Goal: Communication & Community: Answer question/provide support

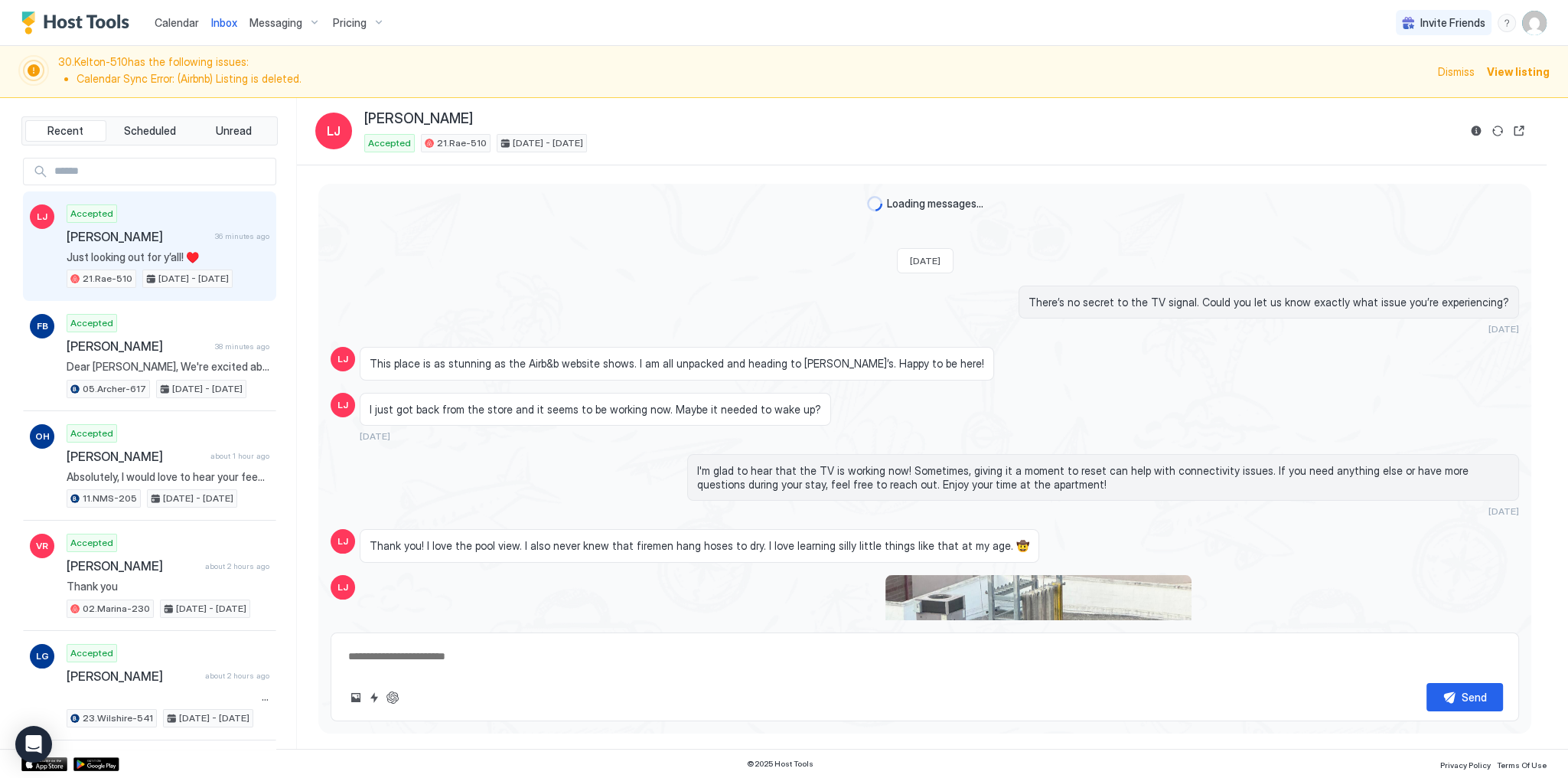
scroll to position [2227, 0]
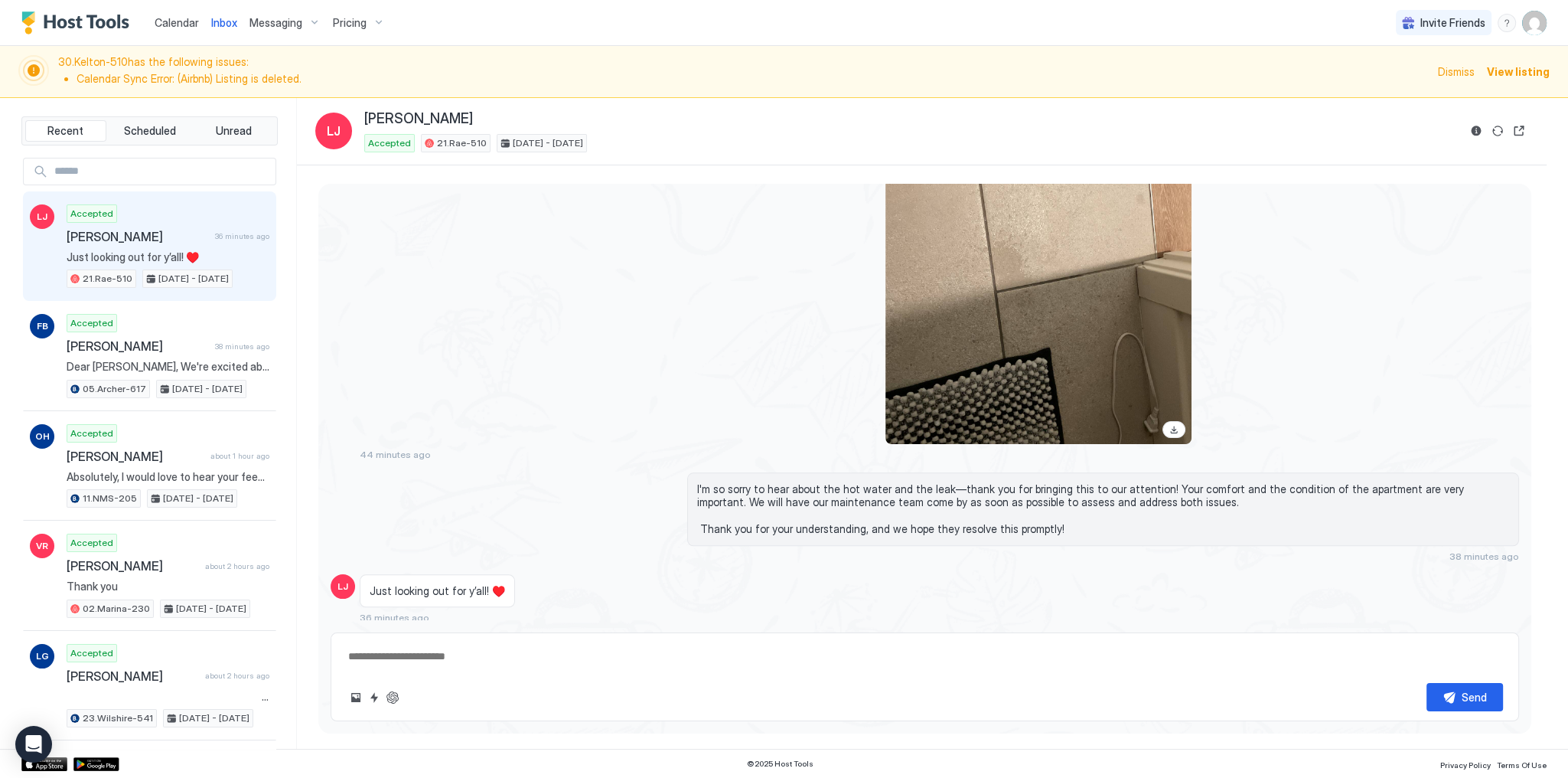
click at [508, 248] on div at bounding box center [776, 239] width 832 height 408
click at [221, 18] on span "Inbox" at bounding box center [225, 22] width 26 height 13
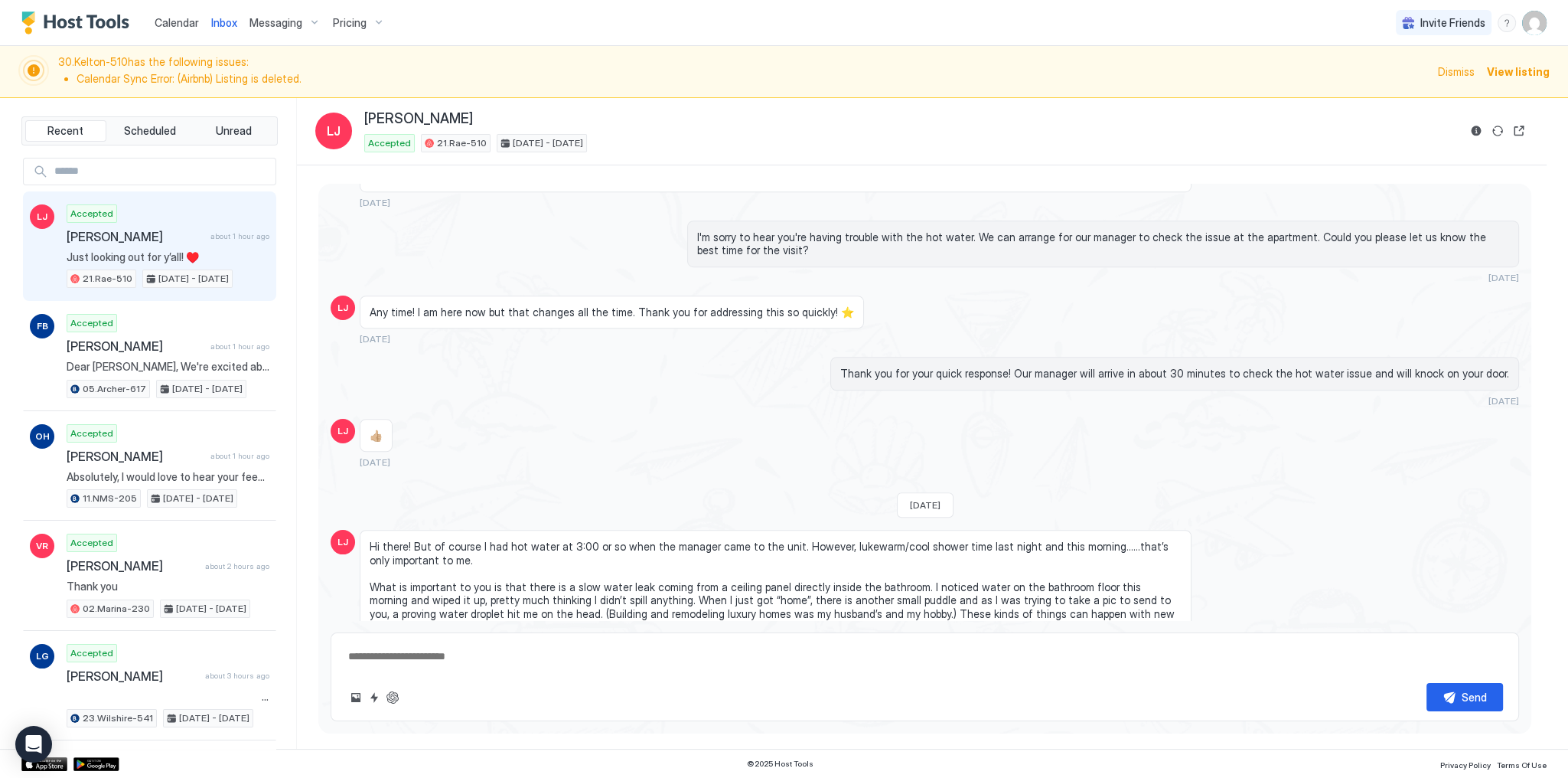
scroll to position [1830, 0]
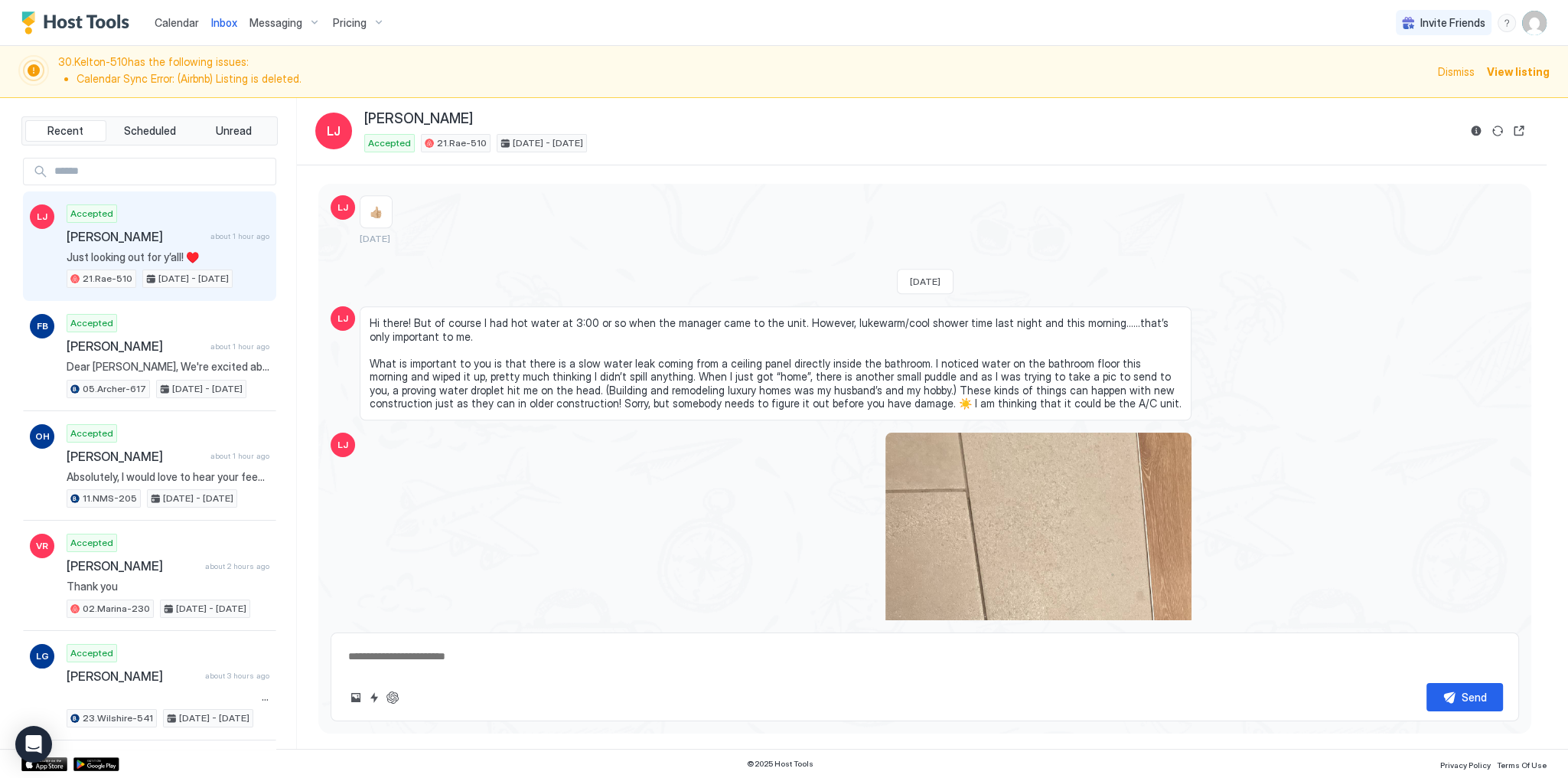
click at [221, 18] on span "Inbox" at bounding box center [225, 22] width 26 height 13
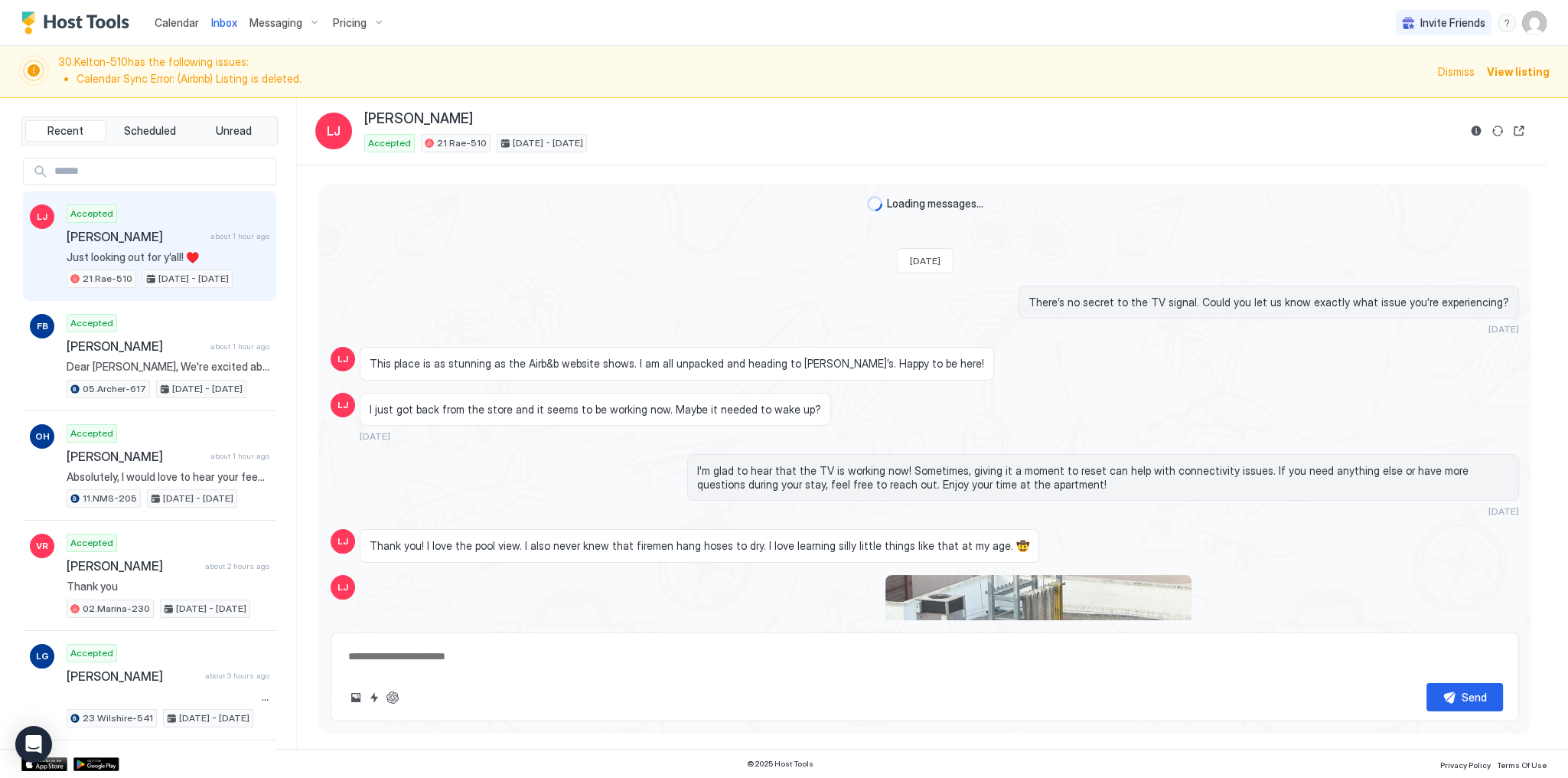
scroll to position [1607, 0]
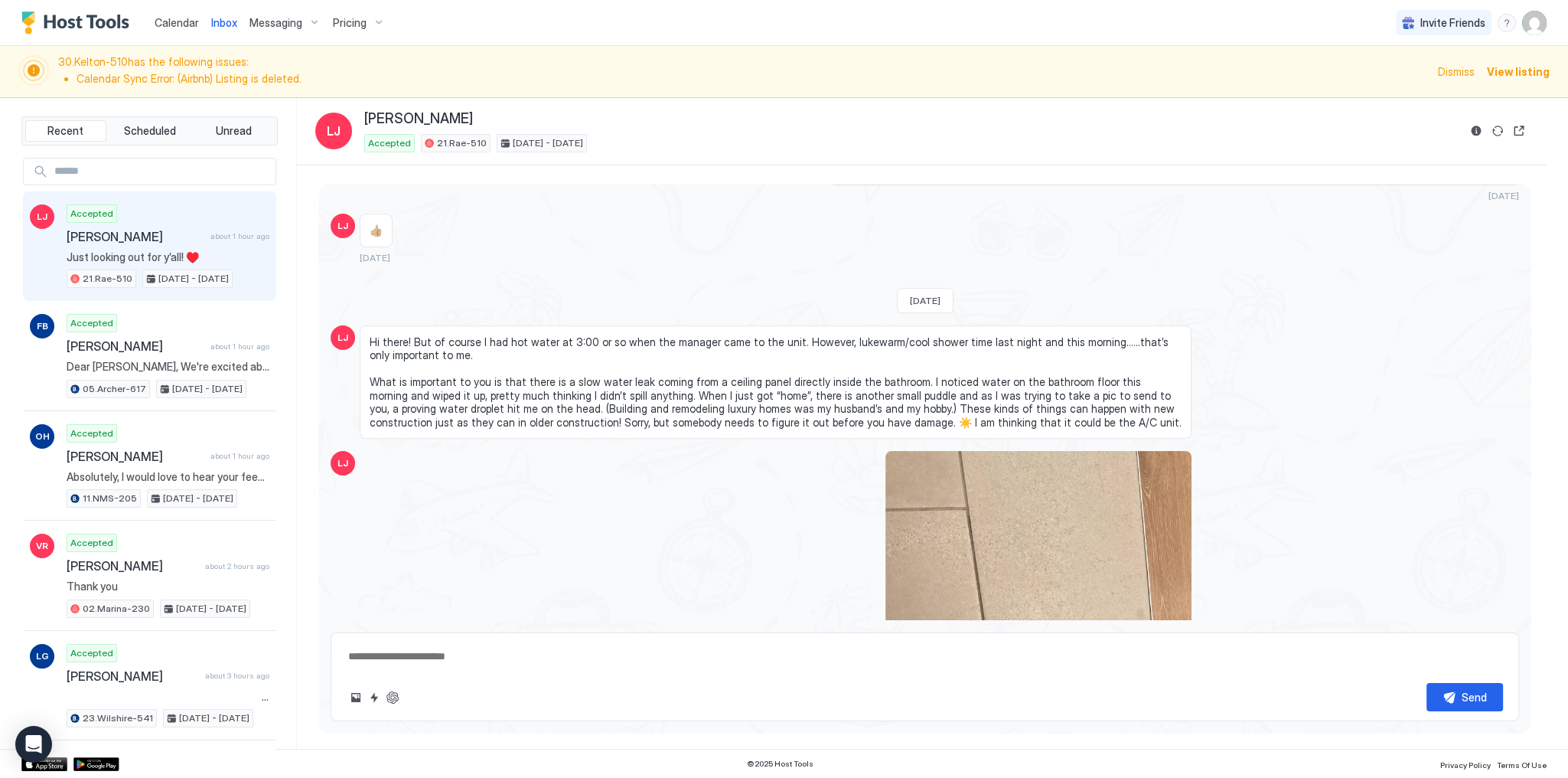
click at [221, 18] on span "Inbox" at bounding box center [225, 22] width 26 height 13
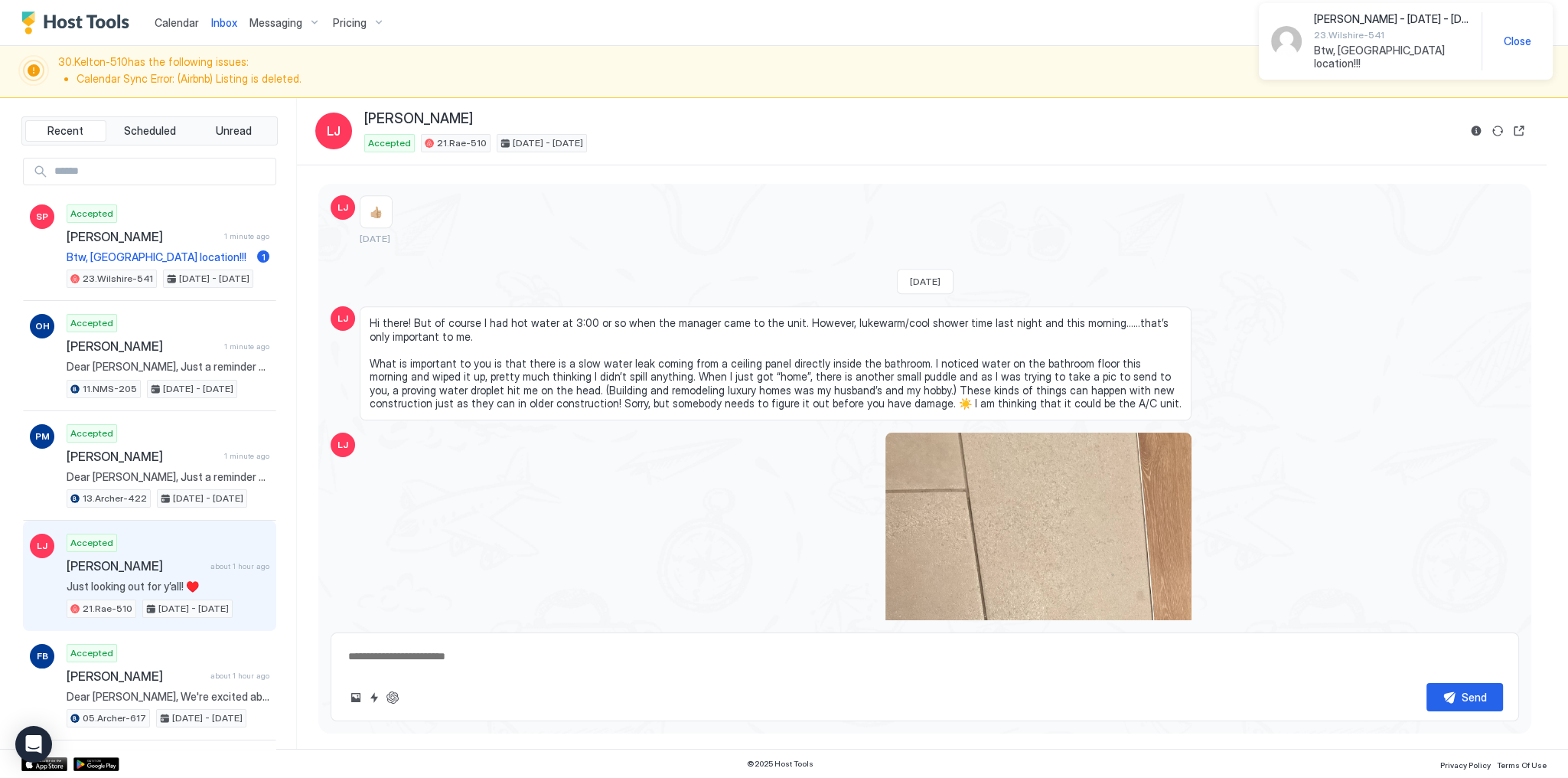
click at [1333, 50] on span "Btw, [GEOGRAPHIC_DATA] location!!!" at bounding box center [1391, 56] width 156 height 27
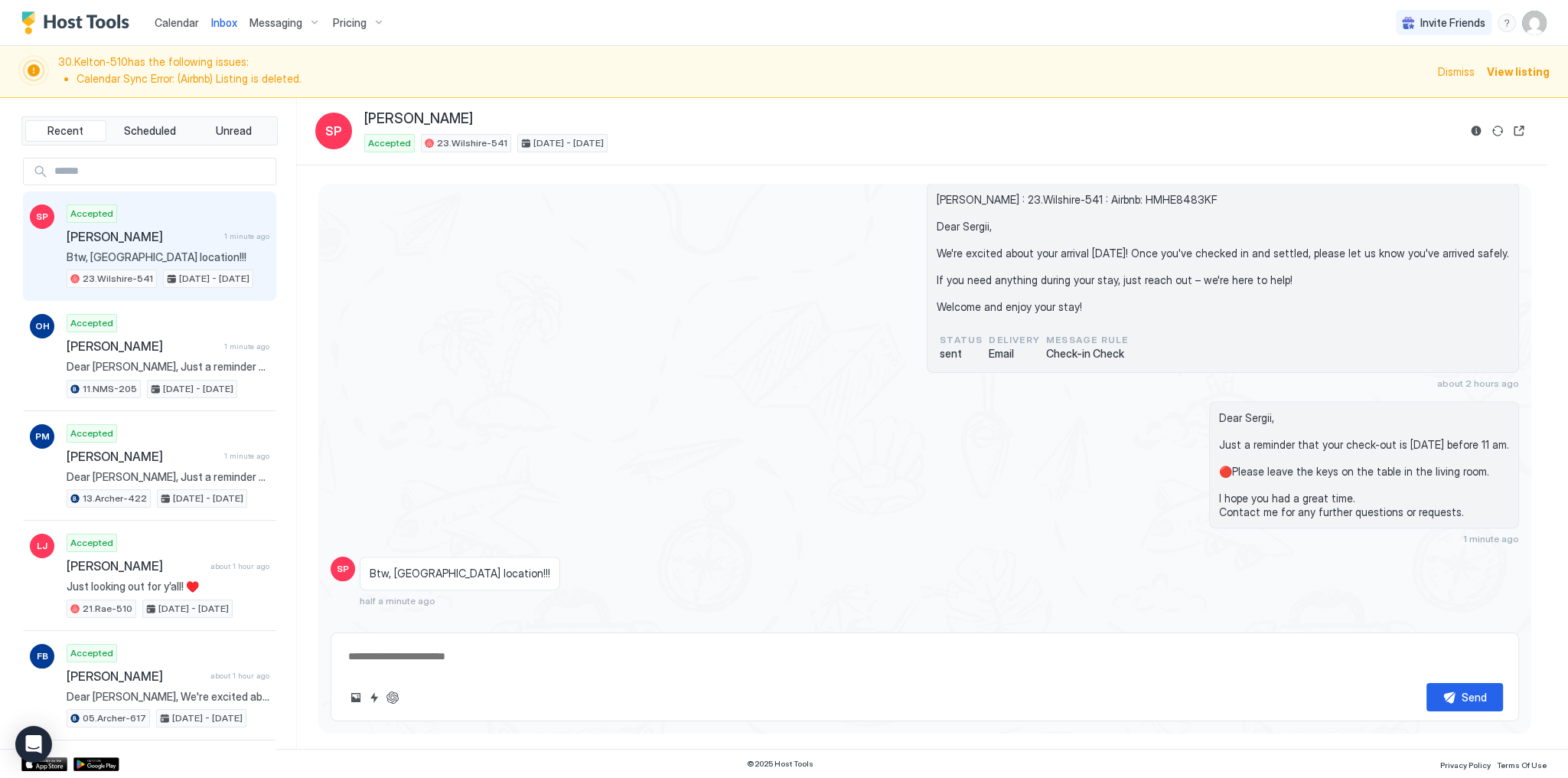
scroll to position [1666, 0]
click at [713, 444] on div "Dear Sergii, Just a reminder that your check-out is tomorrow before 11 am. 🔴Ple…" at bounding box center [1103, 472] width 832 height 143
click at [147, 335] on div "Accepted Oleksandr Herus 1 minute ago Dear Oleksandr, Just a reminder that your…" at bounding box center [167, 355] width 202 height 84
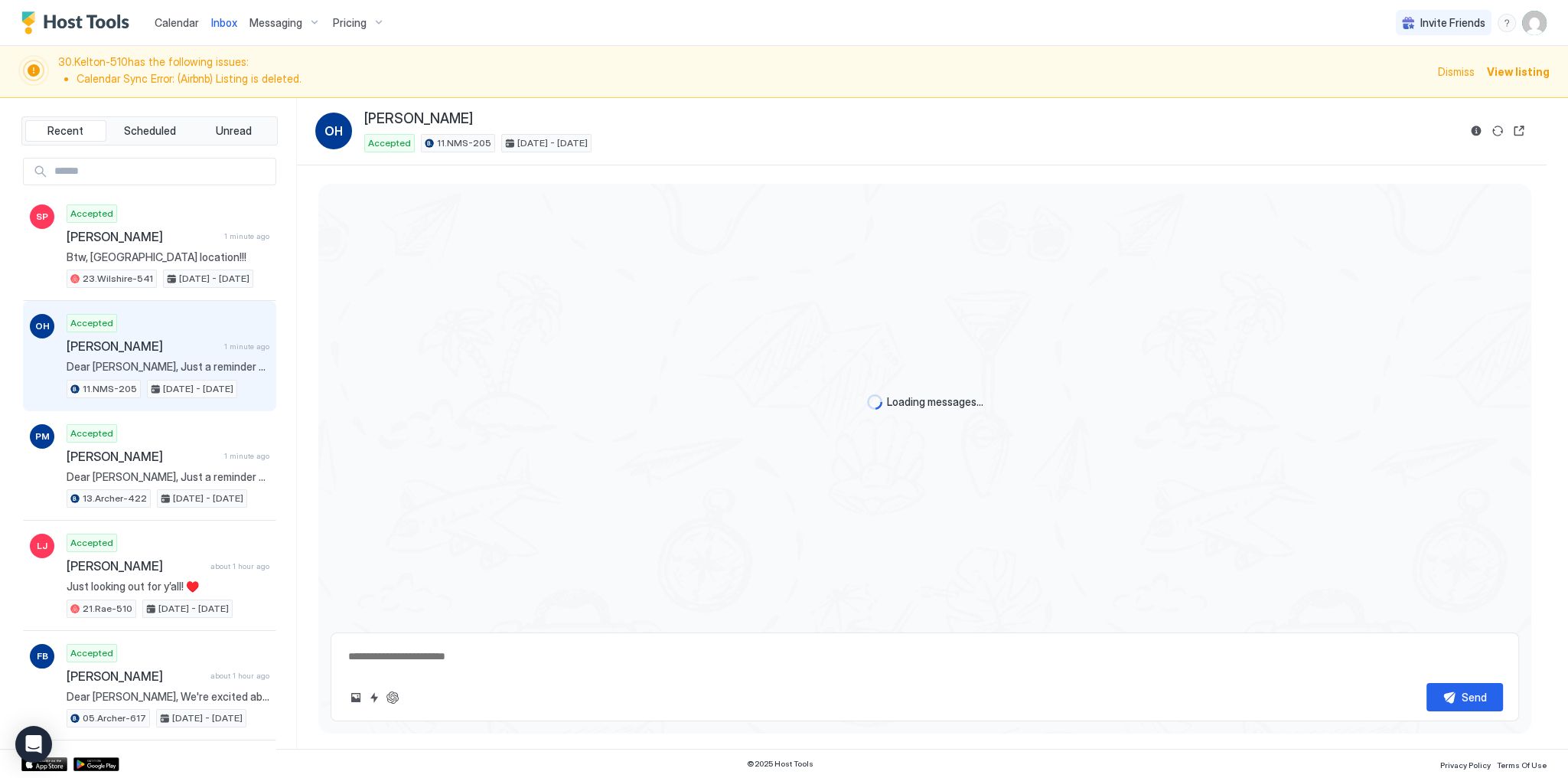
scroll to position [3007, 0]
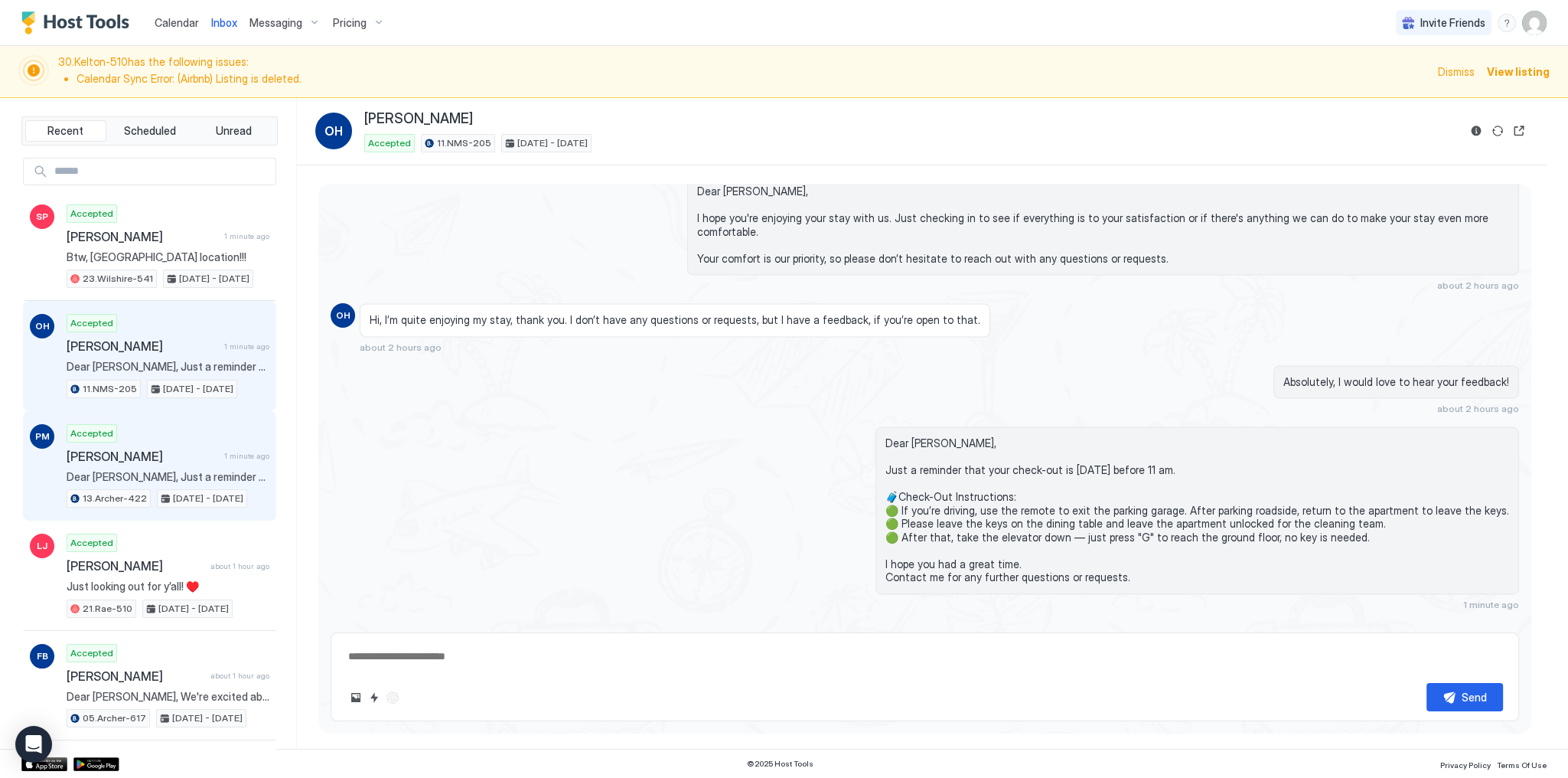
click at [161, 436] on div "Accepted Paul Mohrmann 1 minute ago Dear Paul, Just a reminder that your check-…" at bounding box center [167, 466] width 202 height 84
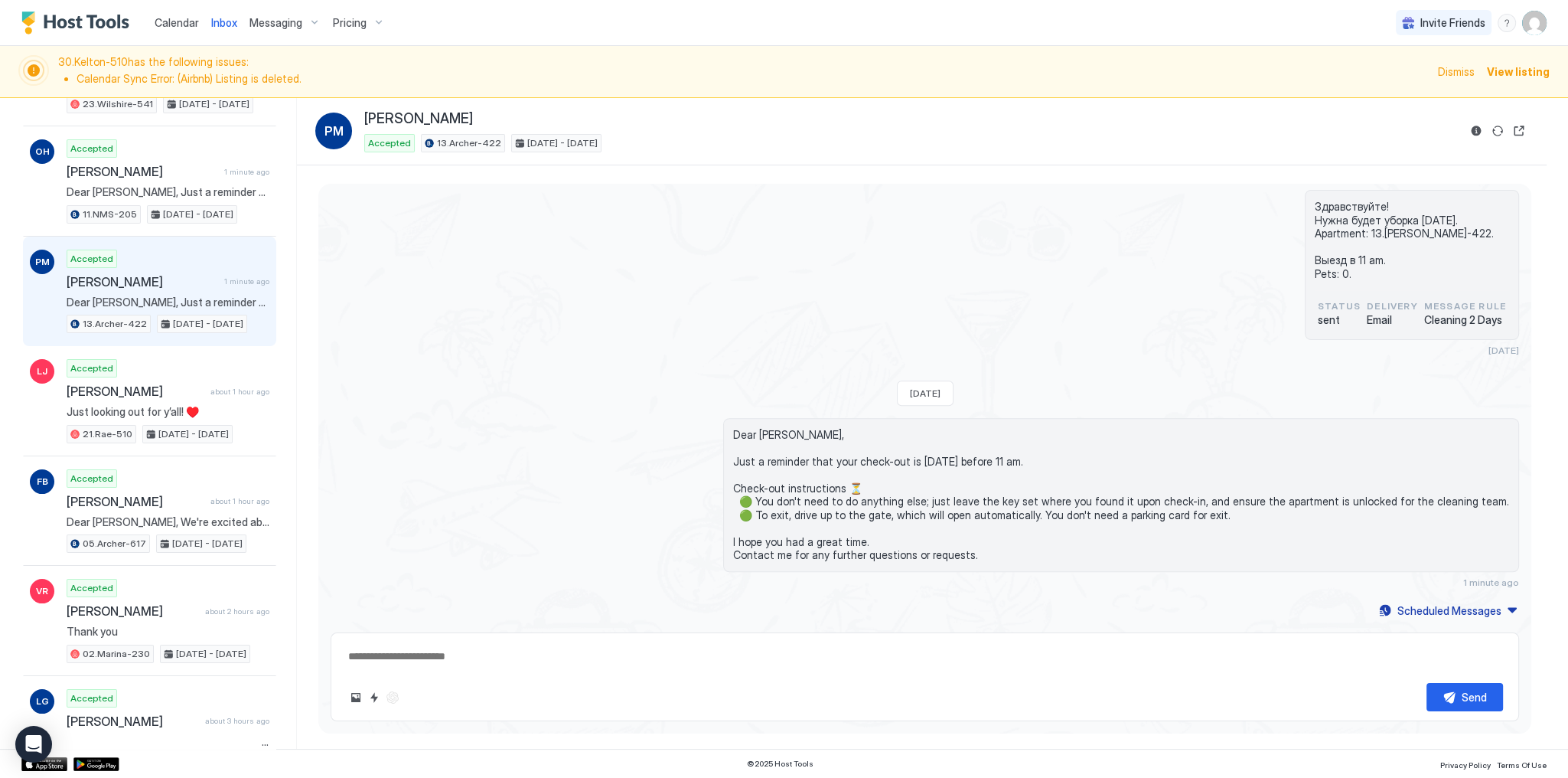
scroll to position [184, 0]
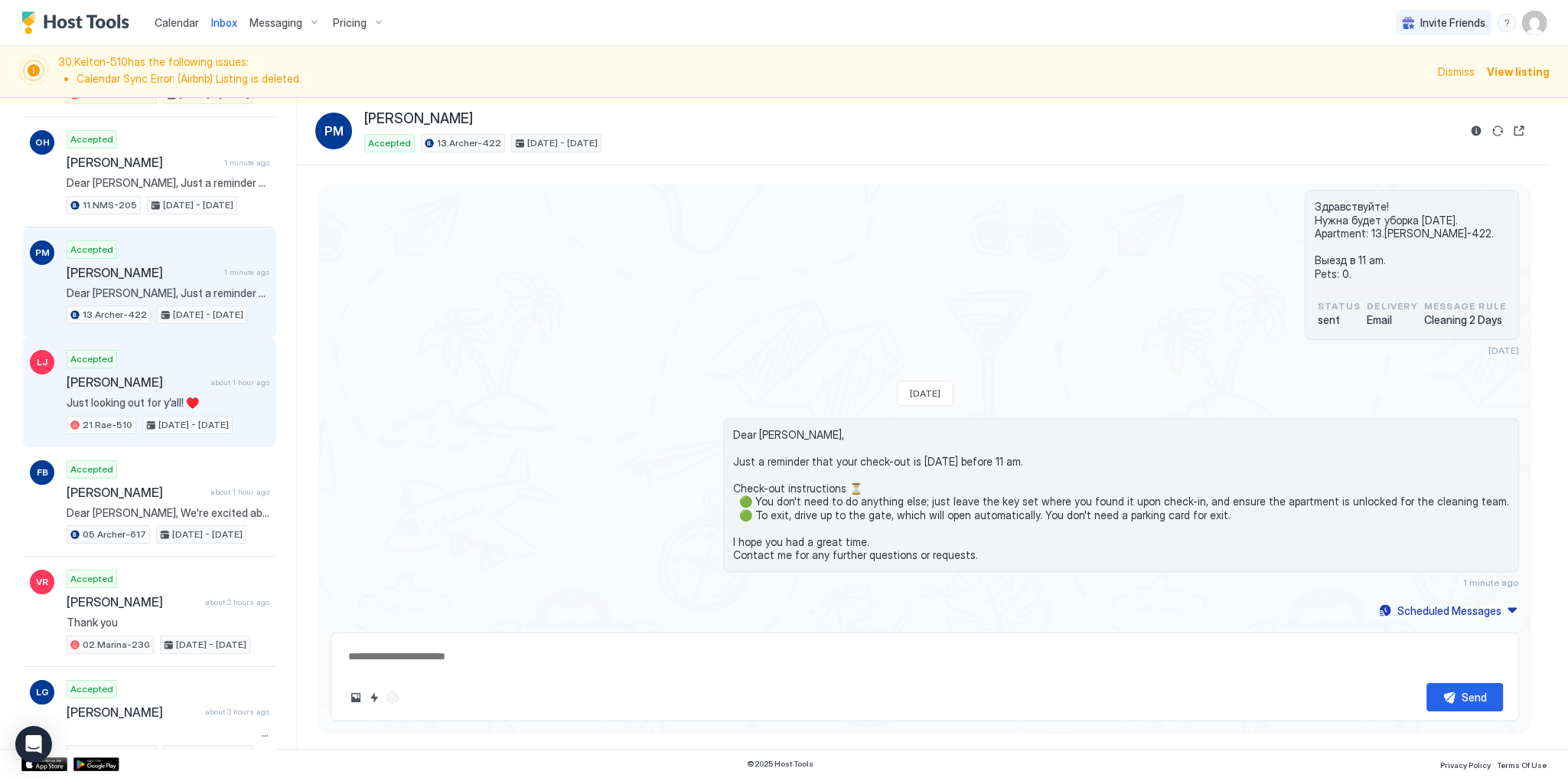
click at [146, 384] on span "[PERSON_NAME]" at bounding box center [135, 382] width 138 height 16
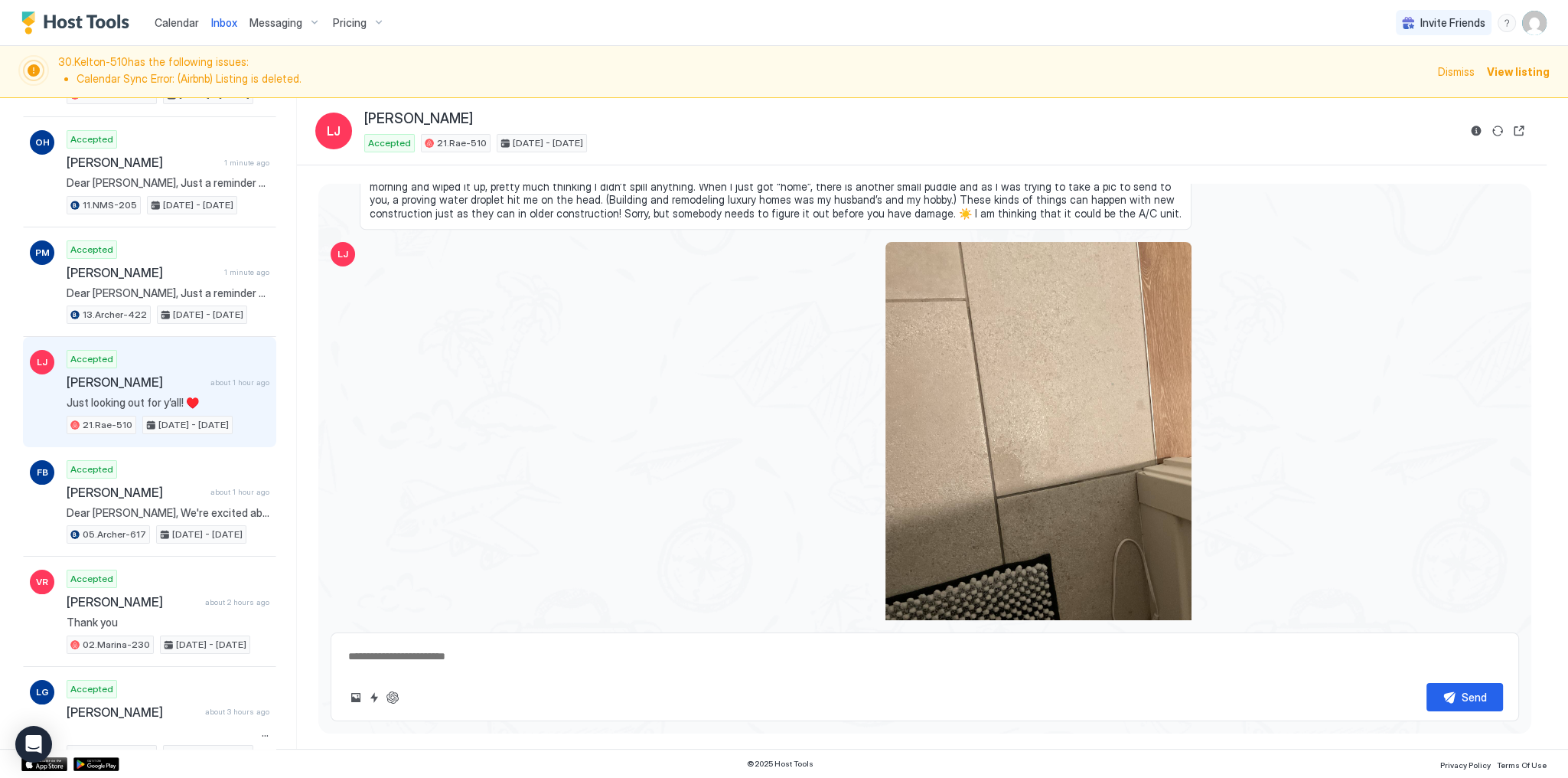
scroll to position [2227, 0]
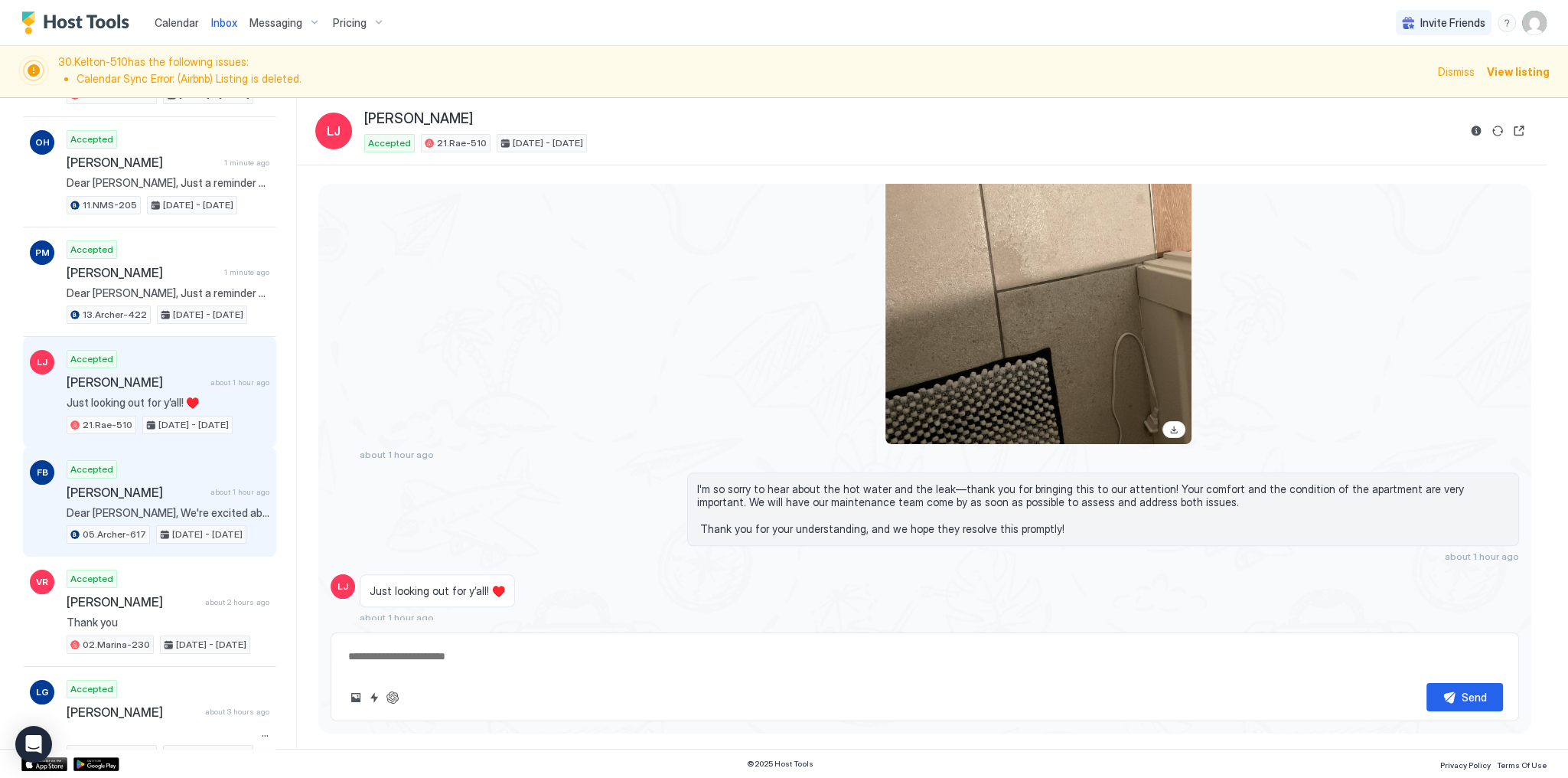
click at [139, 487] on span "[PERSON_NAME]" at bounding box center [135, 492] width 138 height 16
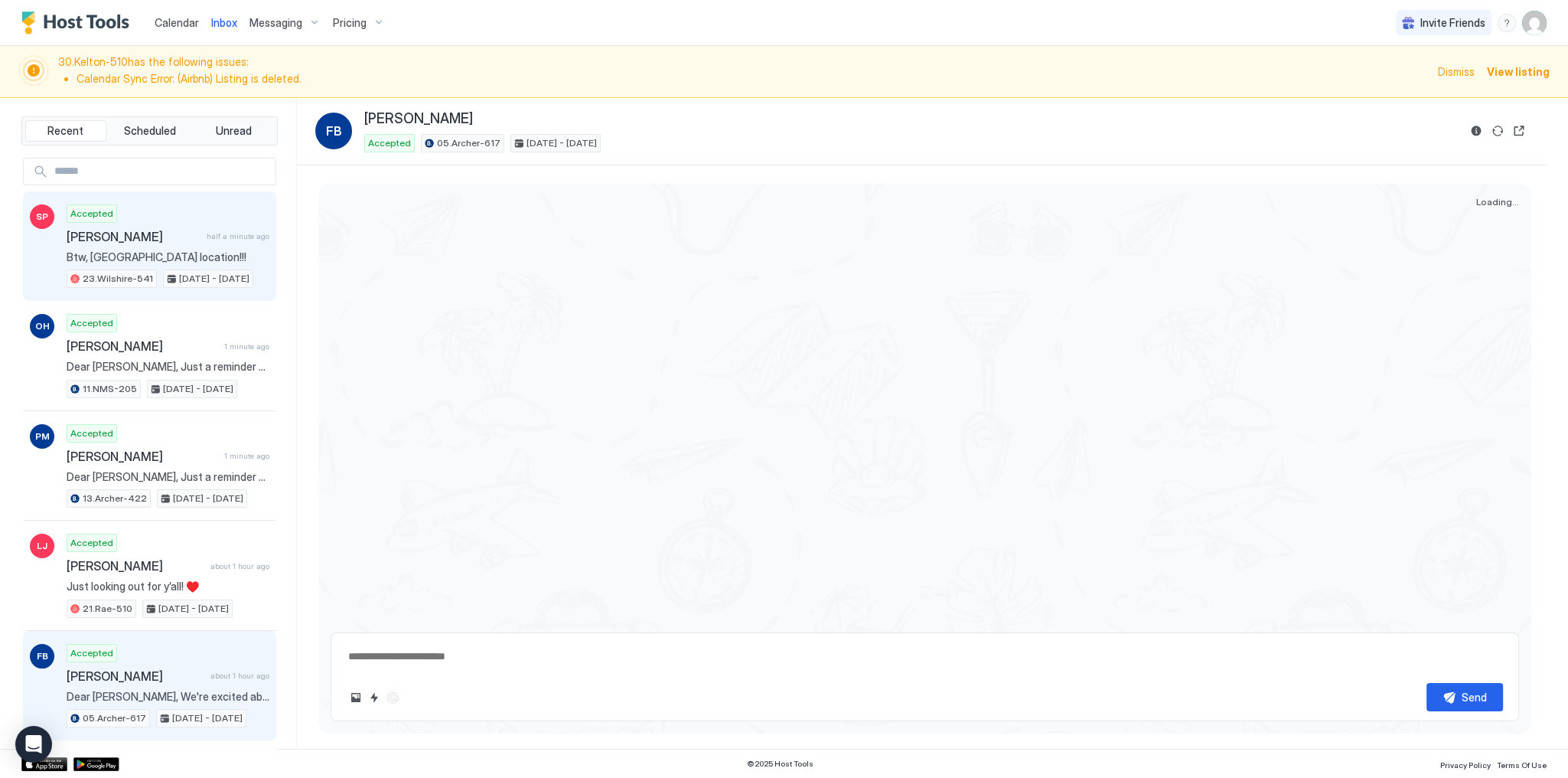
click at [134, 205] on div "Accepted Sergii Popov half a minute ago Btw, nice location!!! 23.Wilshire-541 A…" at bounding box center [167, 246] width 202 height 84
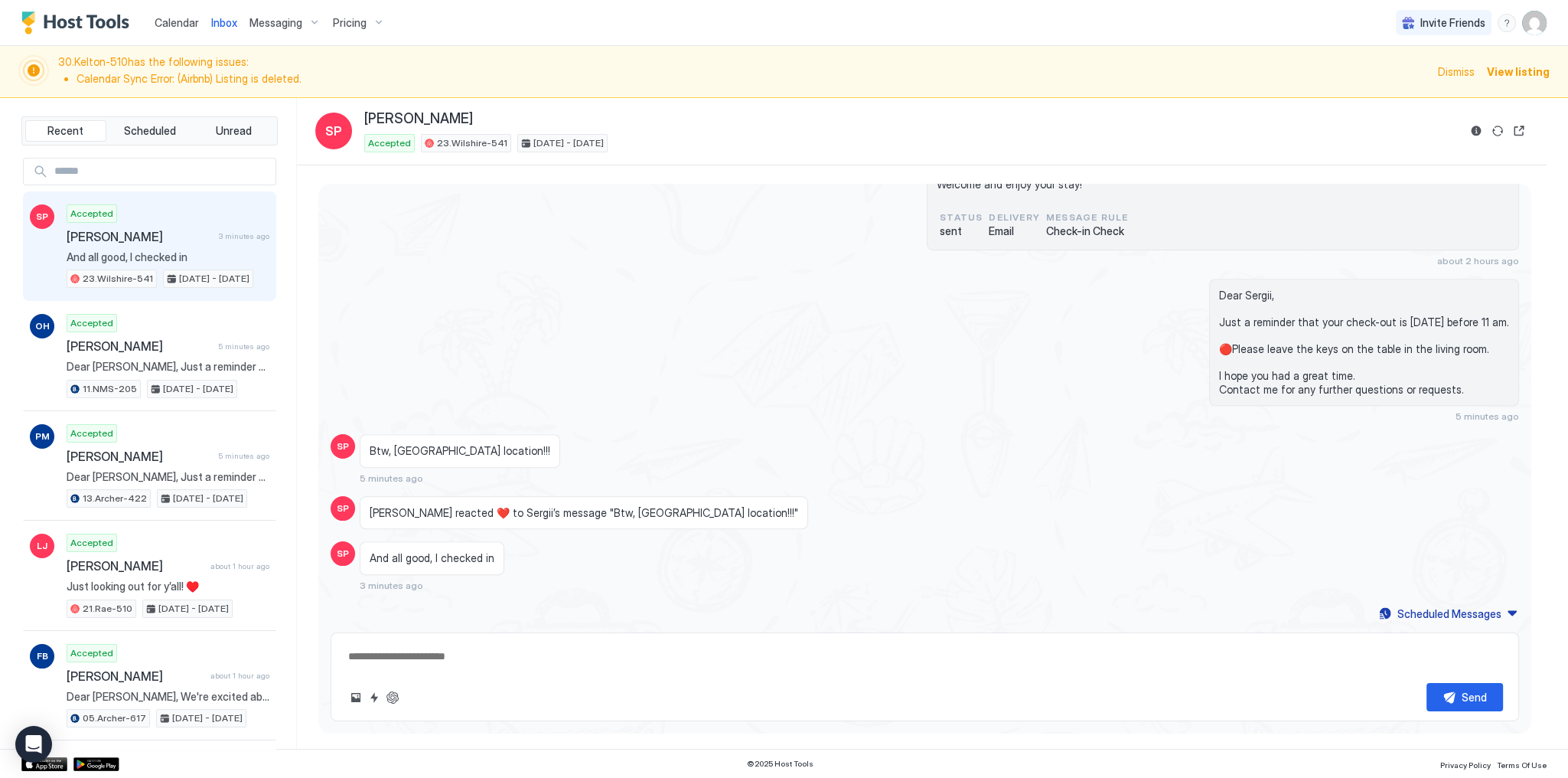
scroll to position [1771, 0]
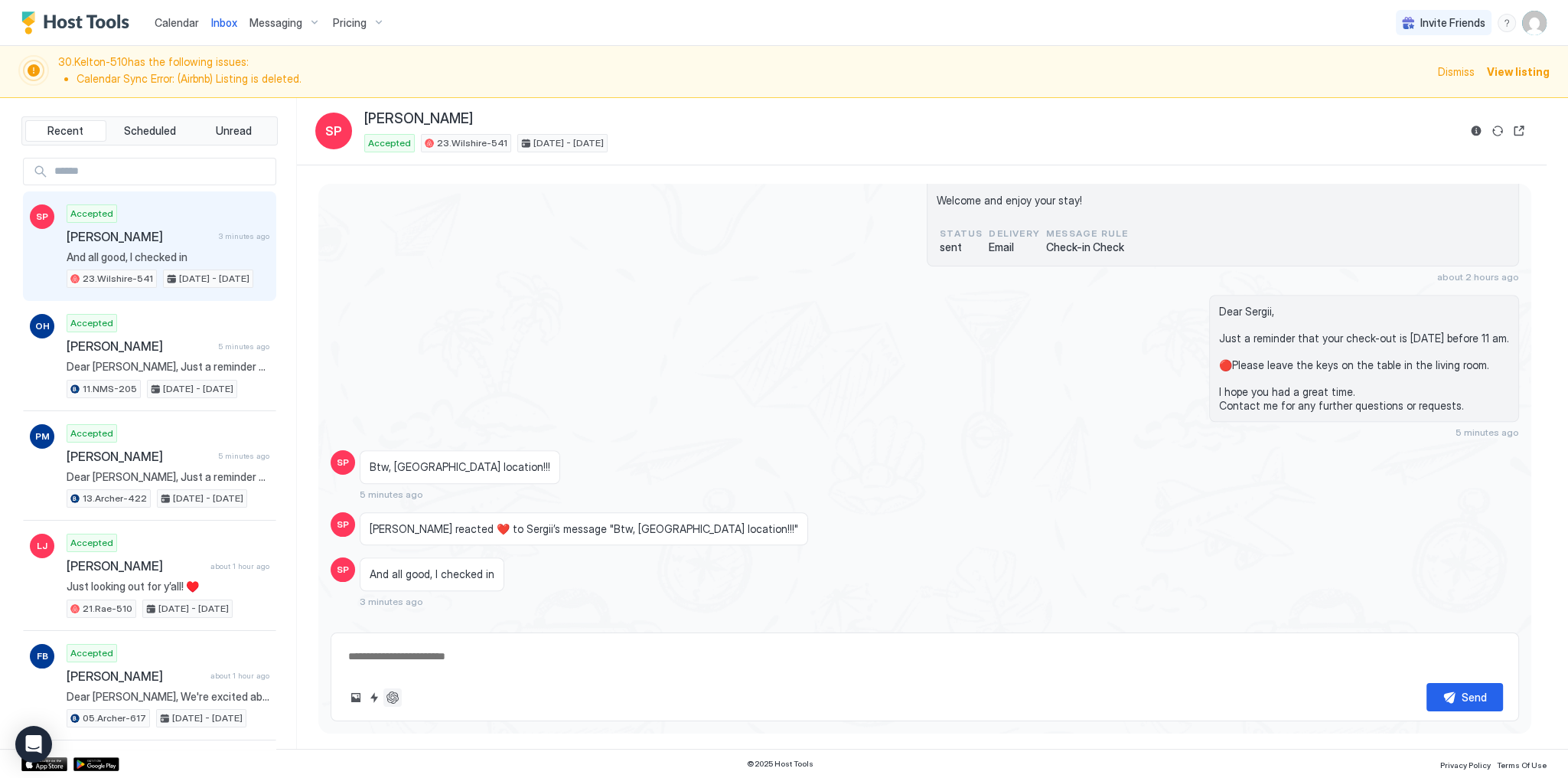
click at [390, 698] on button "ChatGPT Auto Reply" at bounding box center [393, 698] width 18 height 18
click at [795, 579] on div "And all good, I checked in 3 minutes ago" at bounding box center [776, 582] width 832 height 50
click at [1168, 649] on textarea "**********" at bounding box center [925, 656] width 1156 height 29
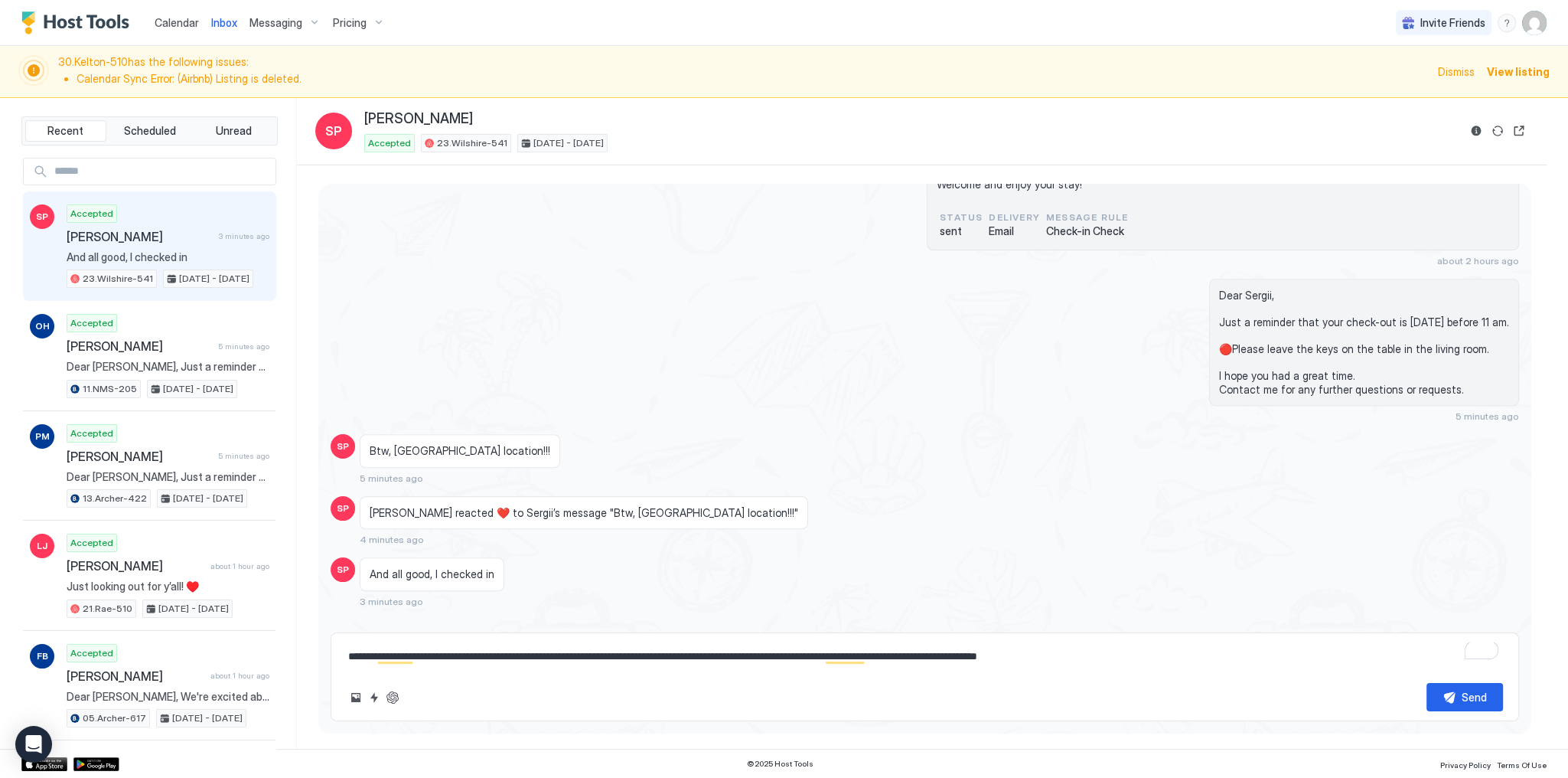
type textarea "**********"
click at [1455, 691] on button "Send" at bounding box center [1464, 697] width 76 height 29
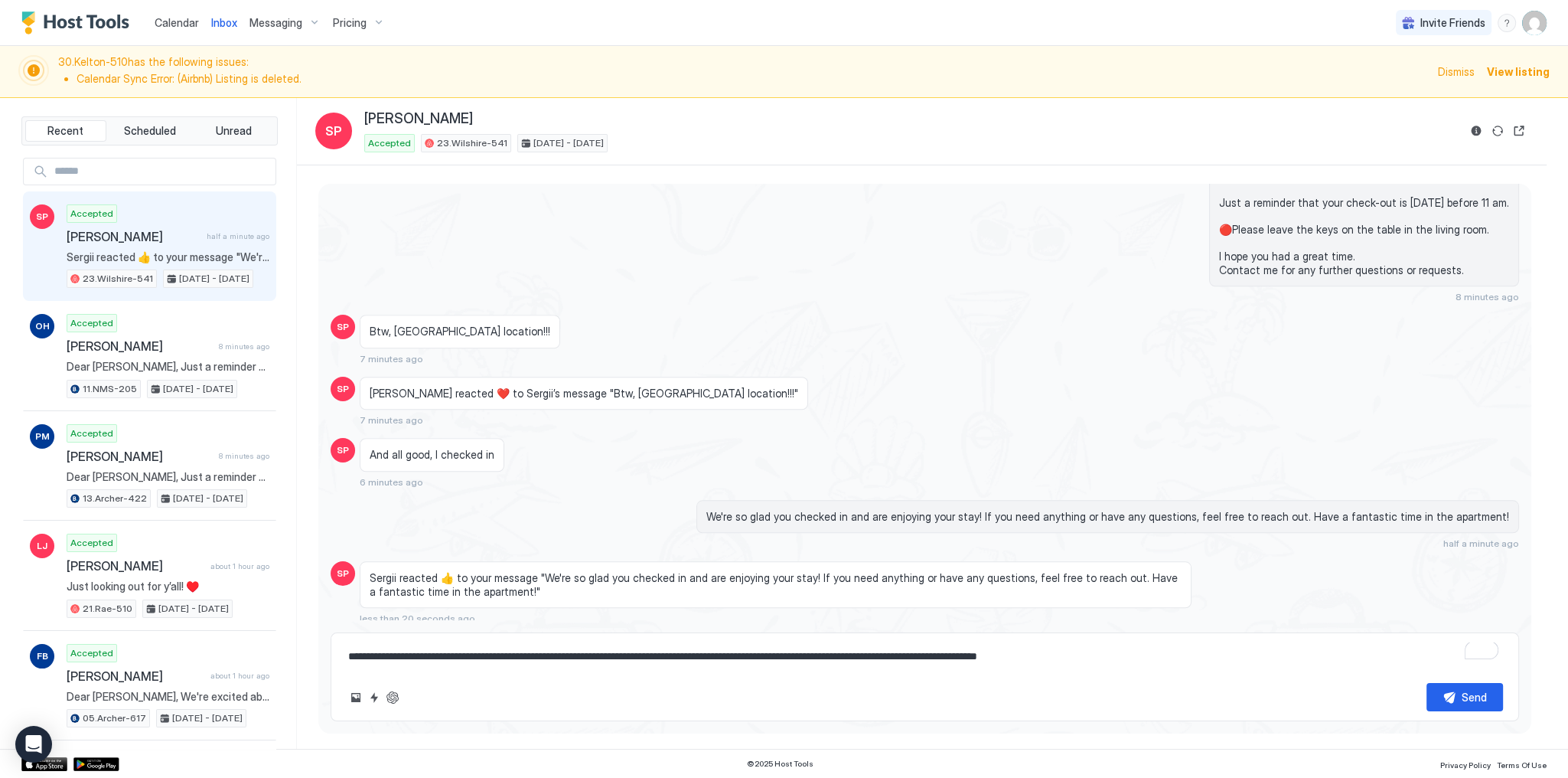
scroll to position [1923, 0]
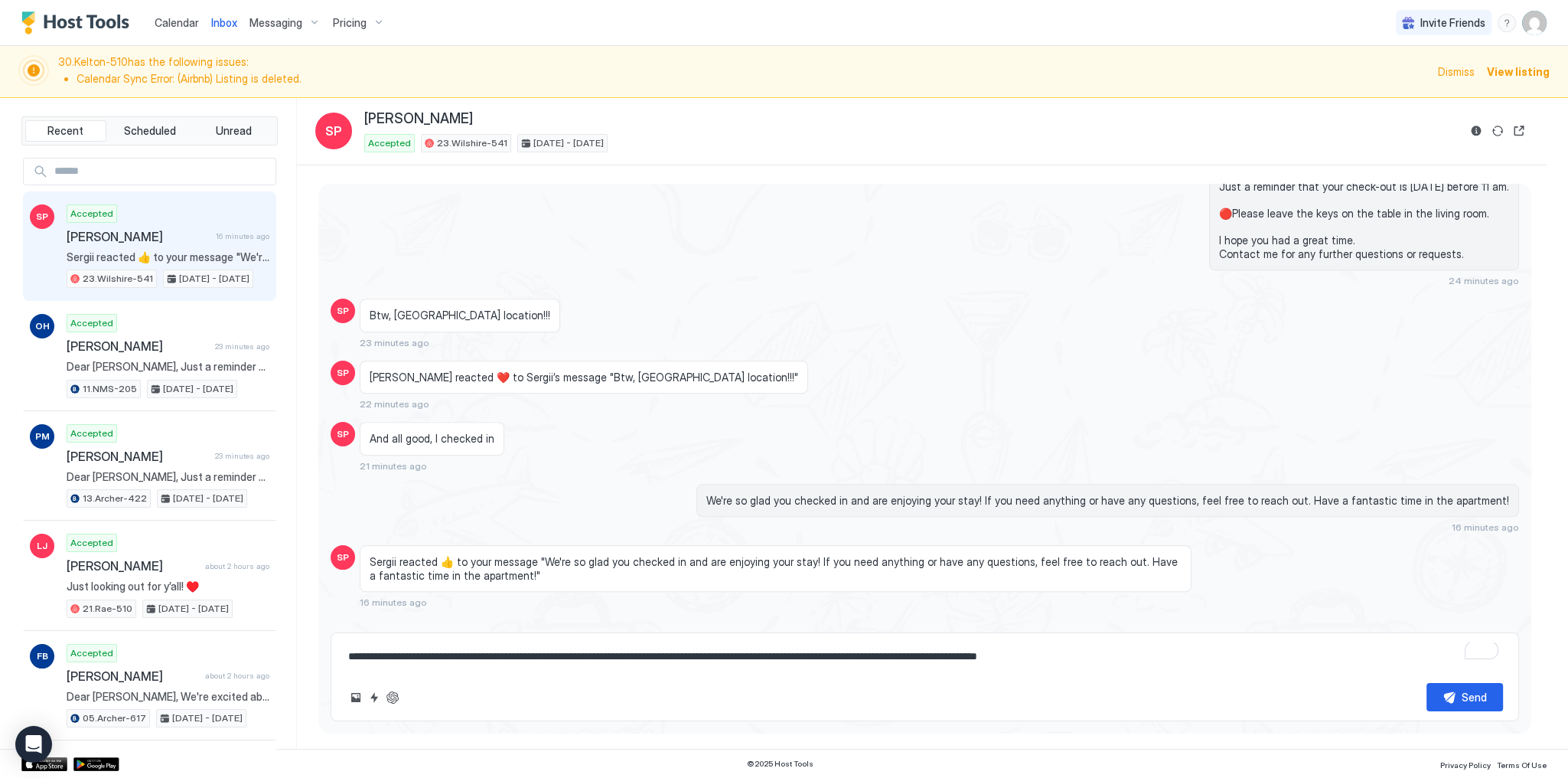
click at [1044, 361] on div "Alex reacted ❤️ to Sergii’s message "Btw, nice location!!!" 22 minutes ago" at bounding box center [776, 386] width 832 height 50
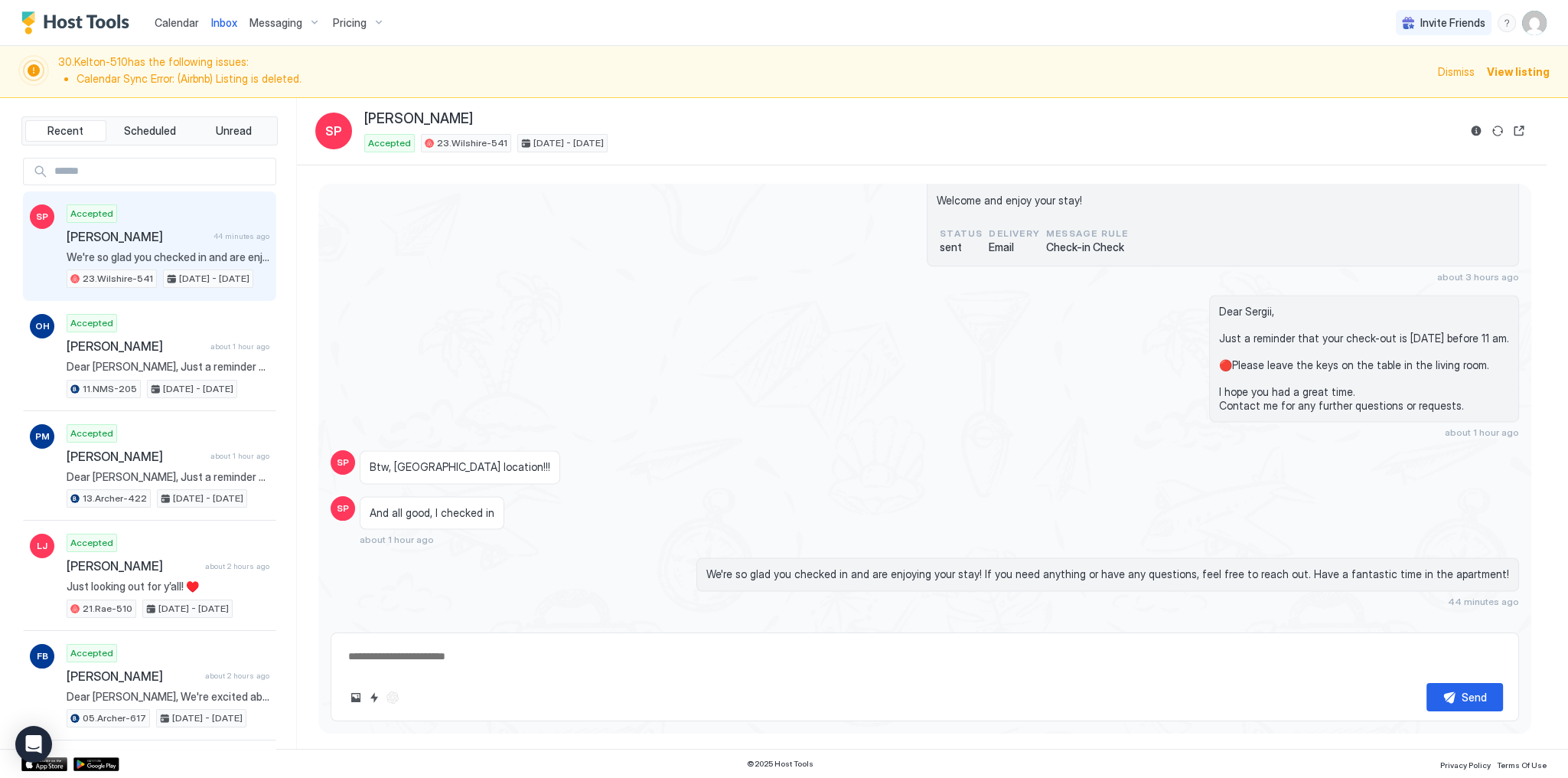
scroll to position [3752, 0]
type textarea "*"
click at [151, 31] on div "Calendar" at bounding box center [177, 22] width 57 height 29
click at [155, 28] on span "Calendar" at bounding box center [177, 22] width 44 height 13
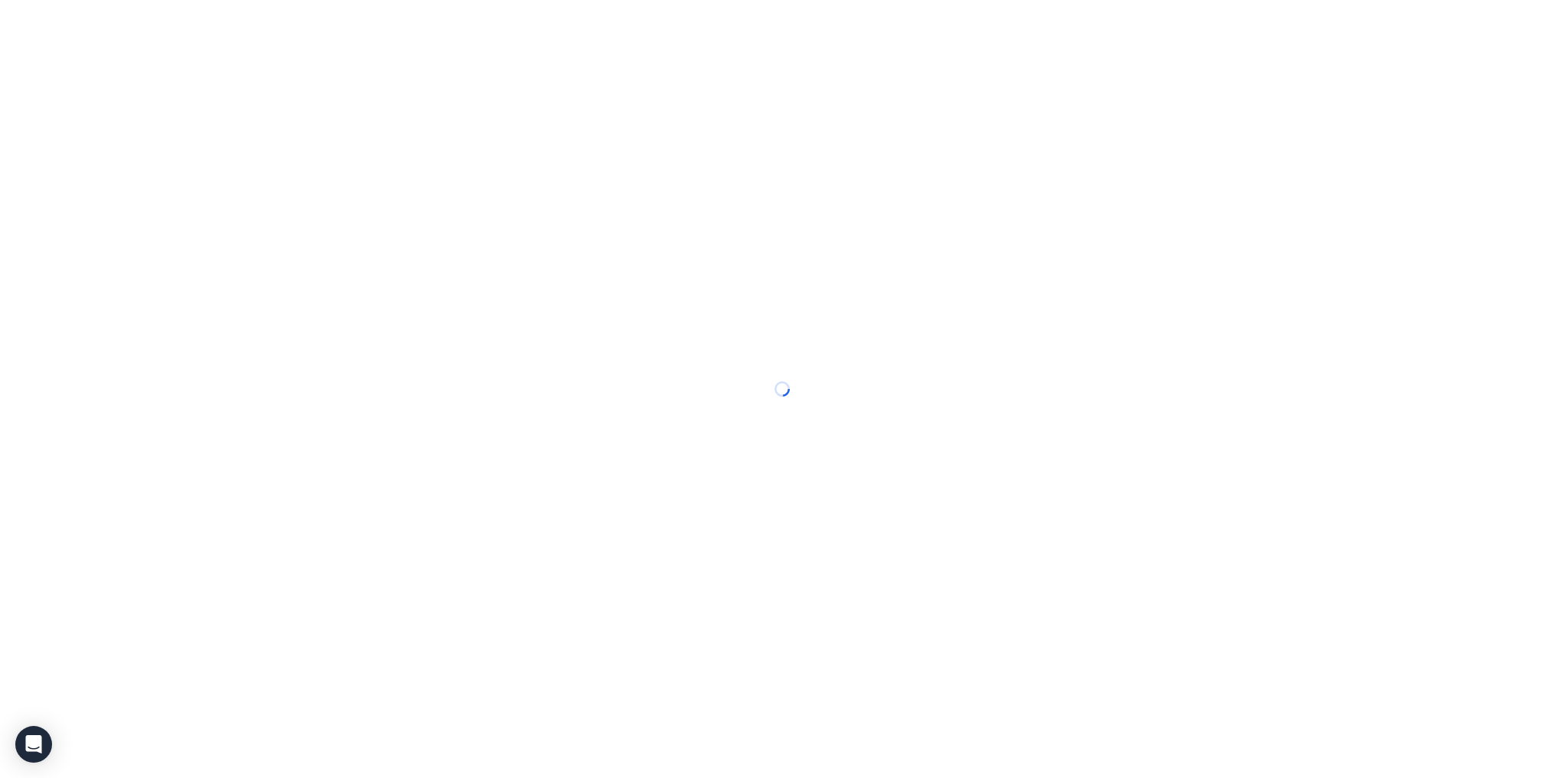
click at [154, 28] on div at bounding box center [784, 389] width 1568 height 778
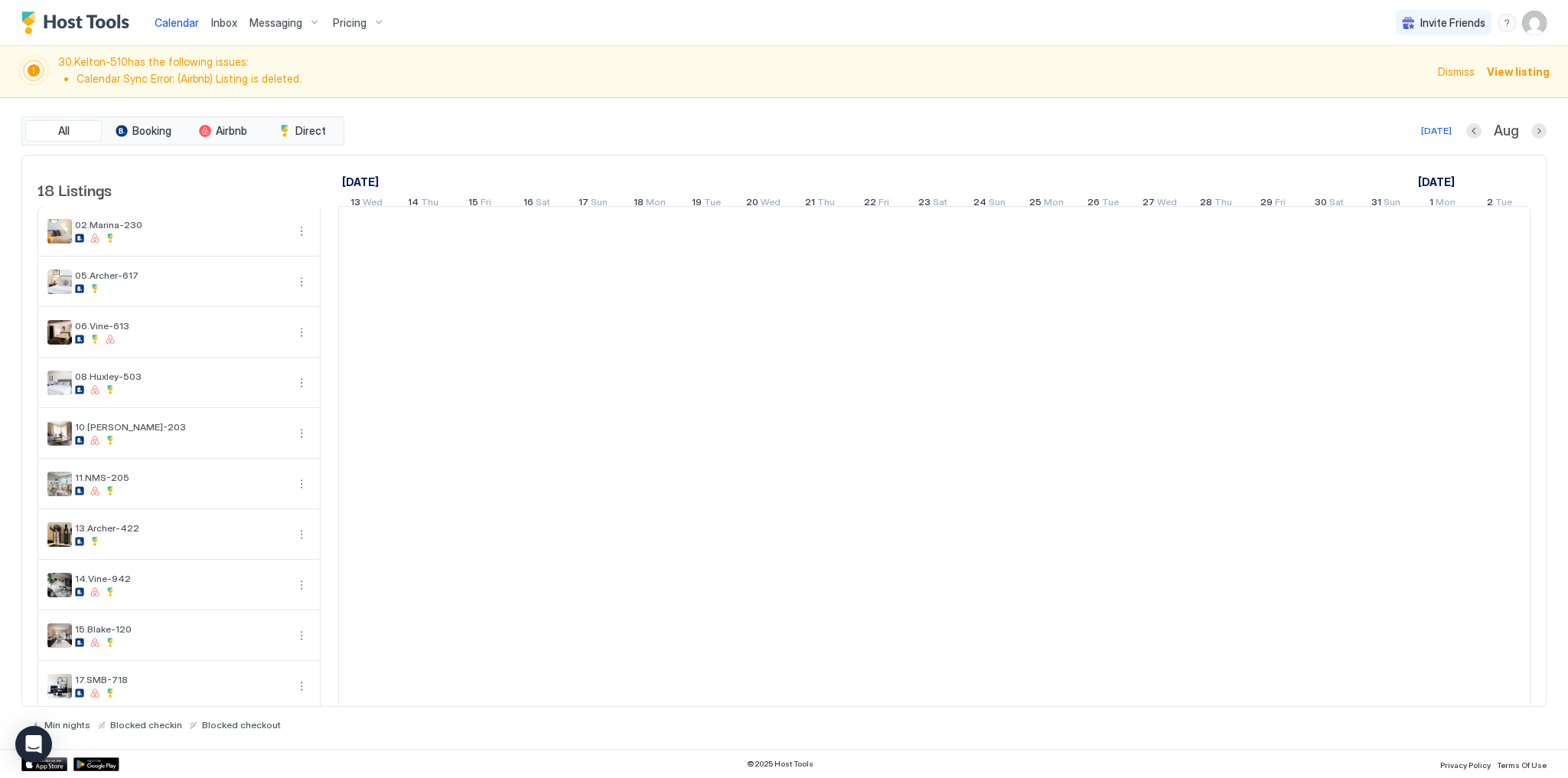
scroll to position [0, 850]
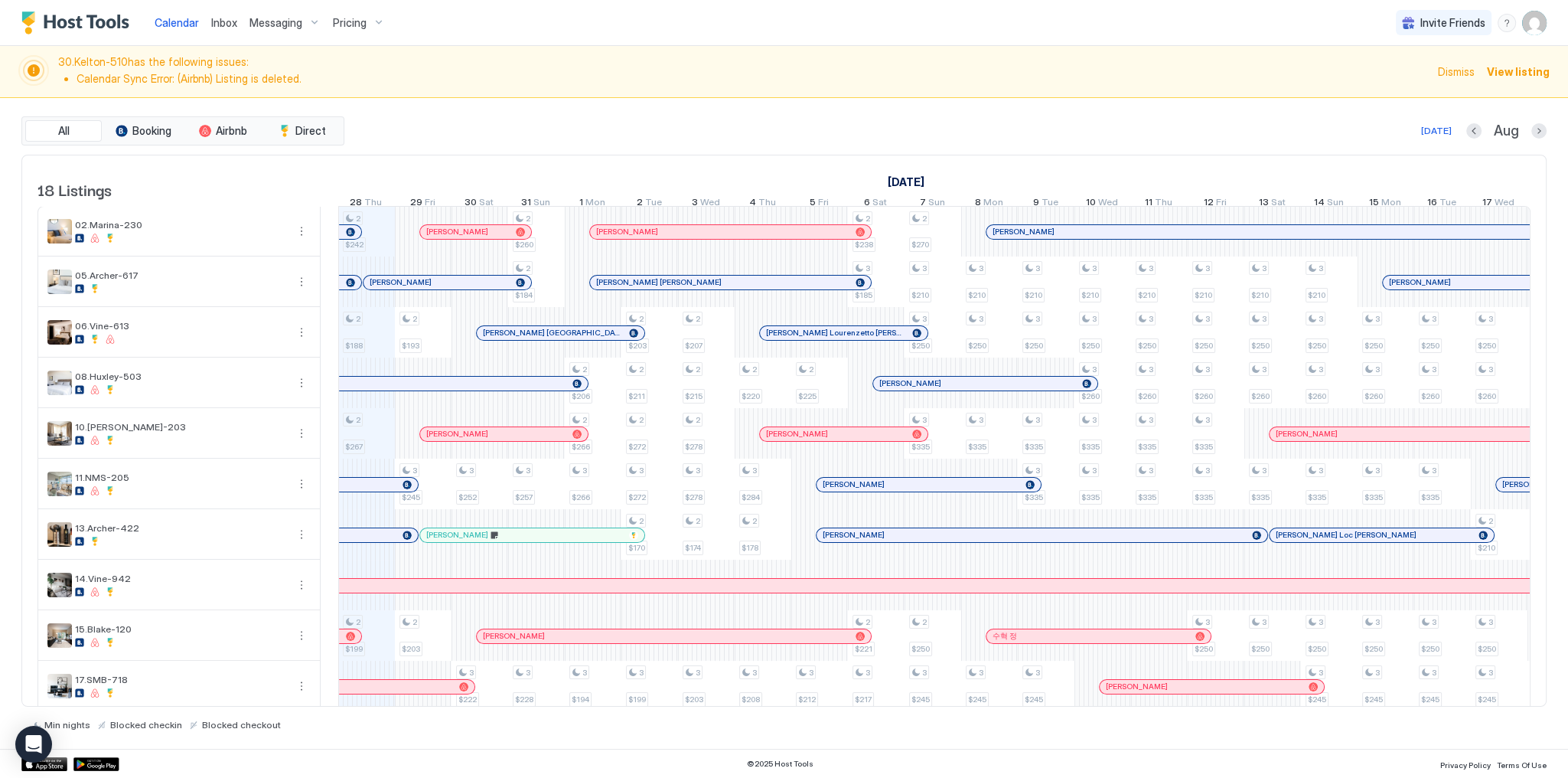
click at [736, 135] on div "[DATE] Aug" at bounding box center [947, 131] width 1199 height 18
click at [967, 64] on span "30.[PERSON_NAME]-510 has the following issues: Calendar Sync Error: (Airbnb) Li…" at bounding box center [743, 72] width 1370 height 33
